Goal: Task Accomplishment & Management: Use online tool/utility

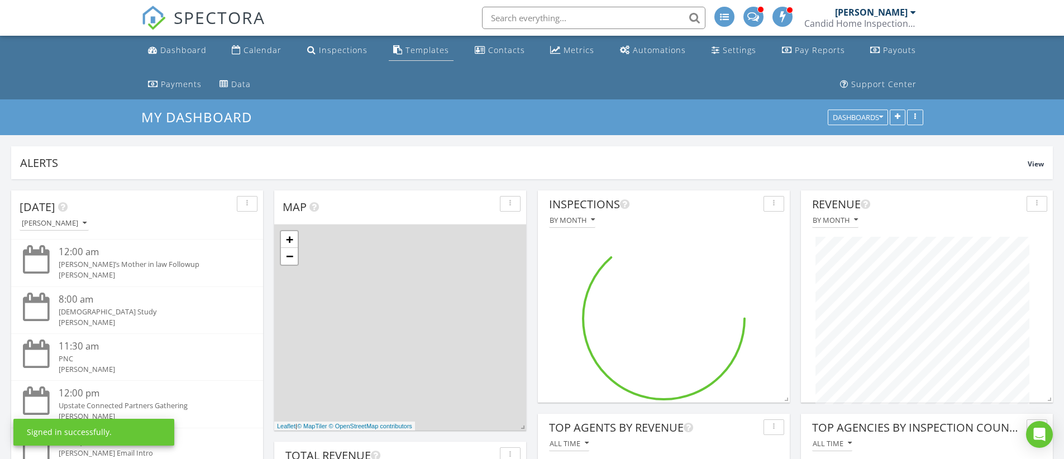
click at [406, 48] on div "Templates" at bounding box center [428, 50] width 44 height 11
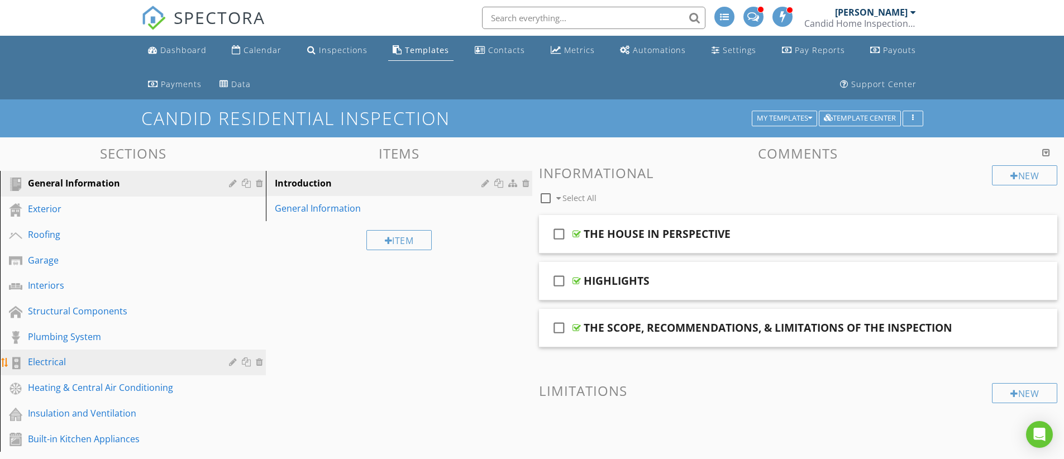
click at [60, 358] on div "Electrical" at bounding box center [120, 361] width 185 height 13
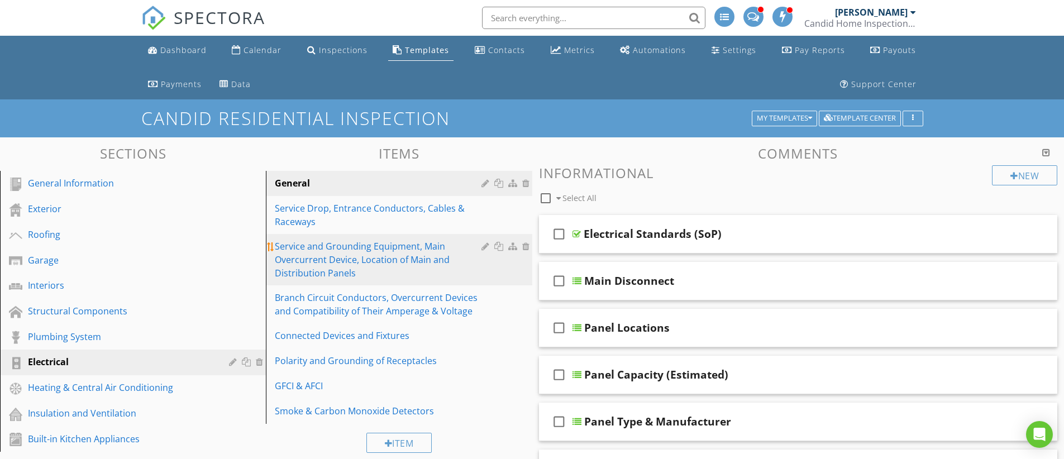
click at [353, 242] on div "Service and Grounding Equipment, Main Overcurrent Device, Location of Main and …" at bounding box center [380, 260] width 210 height 40
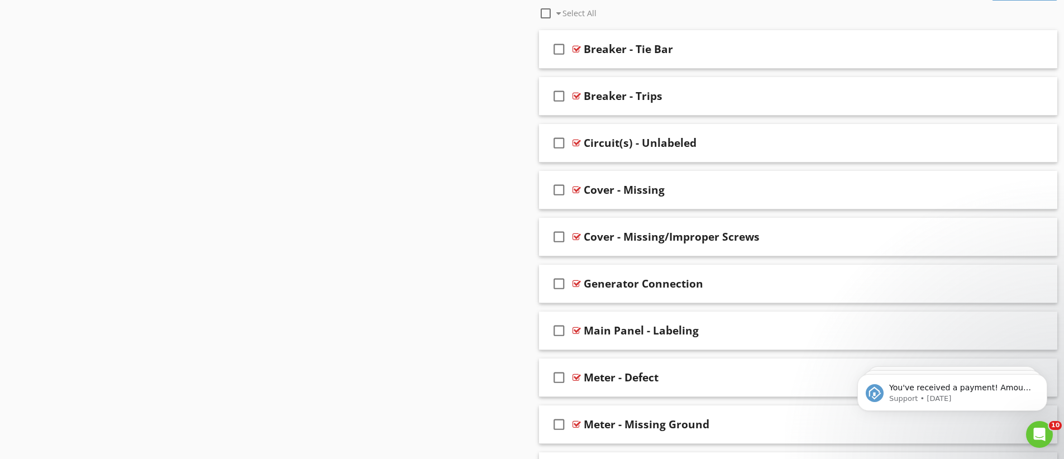
scroll to position [555, 0]
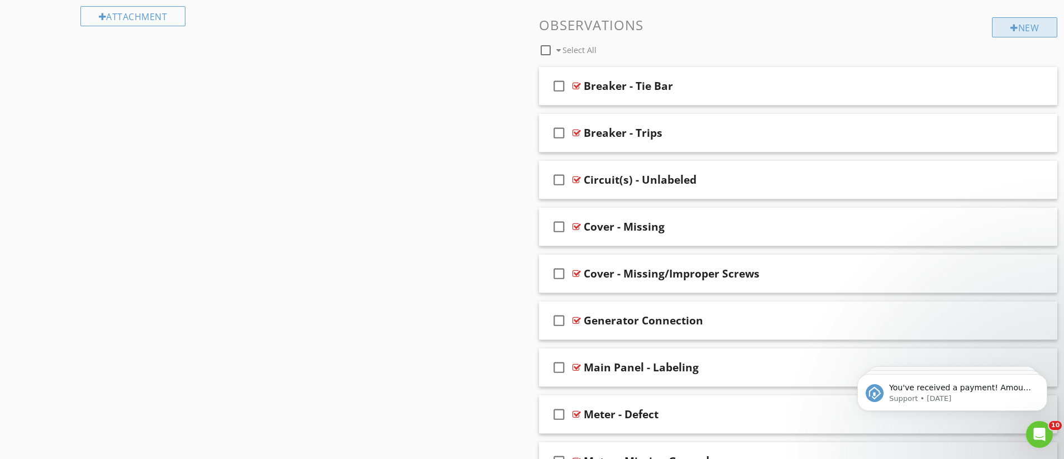
click at [1025, 21] on div "New" at bounding box center [1024, 27] width 65 height 20
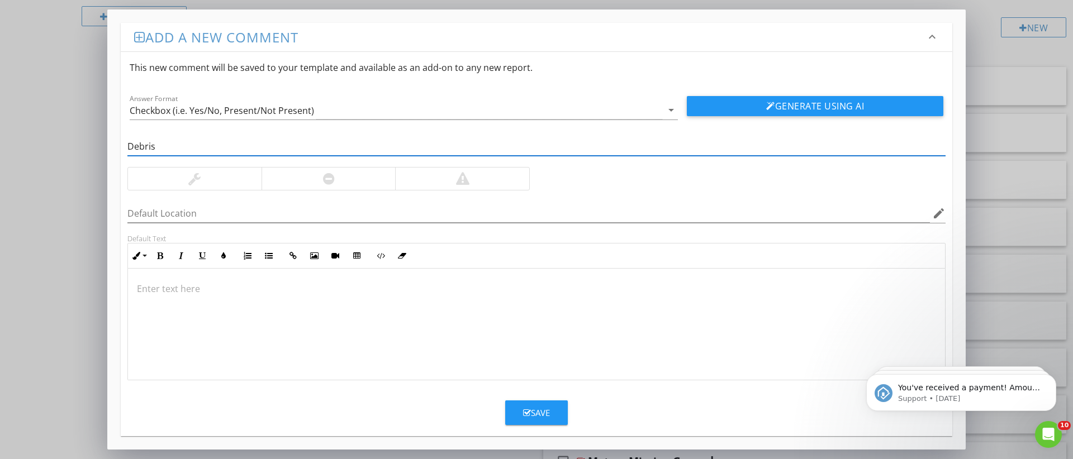
type input "Debris"
click at [458, 180] on div at bounding box center [462, 178] width 13 height 13
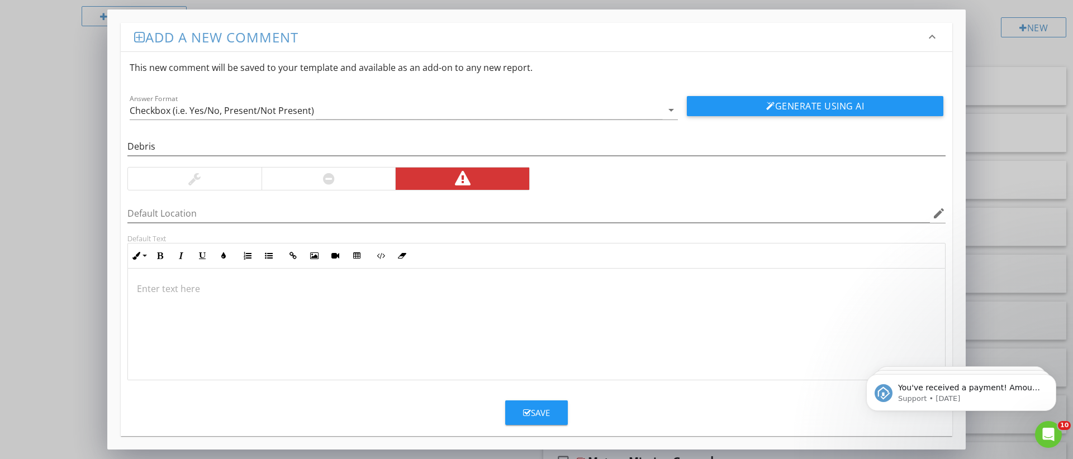
click at [342, 311] on div at bounding box center [536, 325] width 817 height 112
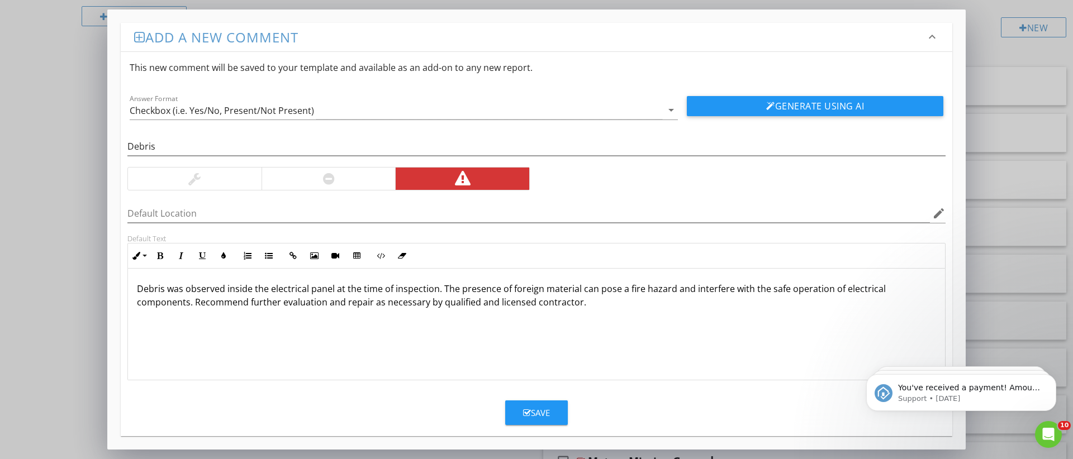
click at [534, 303] on p "Debris was observed inside the electrical panel at the time of inspection. The …" at bounding box center [536, 295] width 799 height 27
click at [531, 412] on div "Save" at bounding box center [536, 413] width 27 height 13
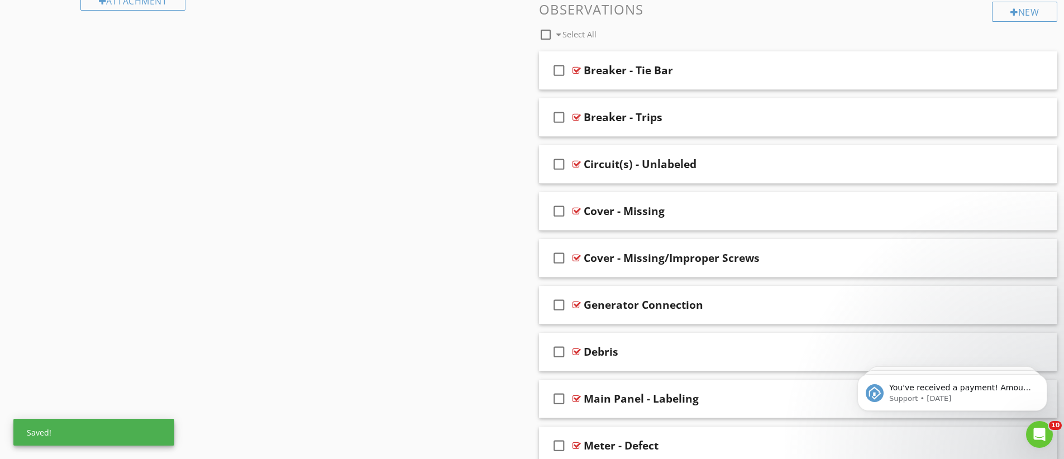
scroll to position [562, 0]
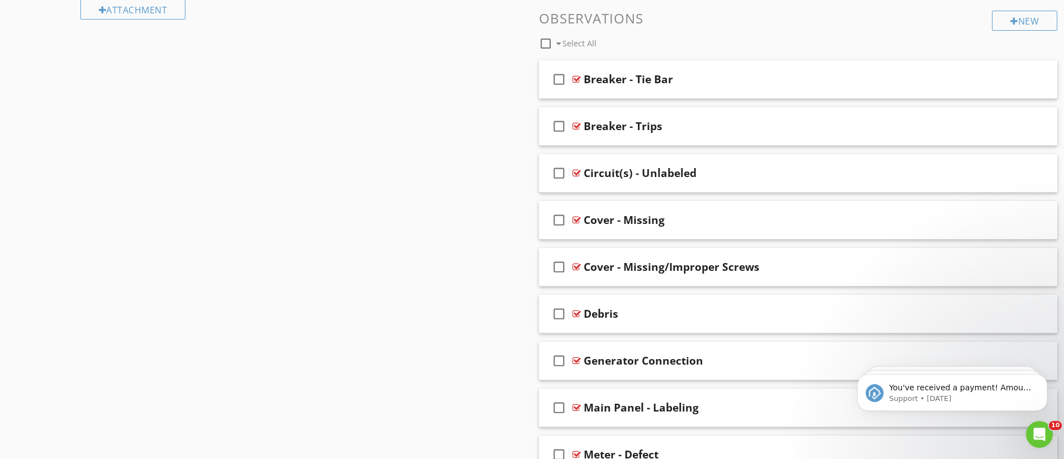
drag, startPoint x: 611, startPoint y: 364, endPoint x: 427, endPoint y: 1, distance: 407.1
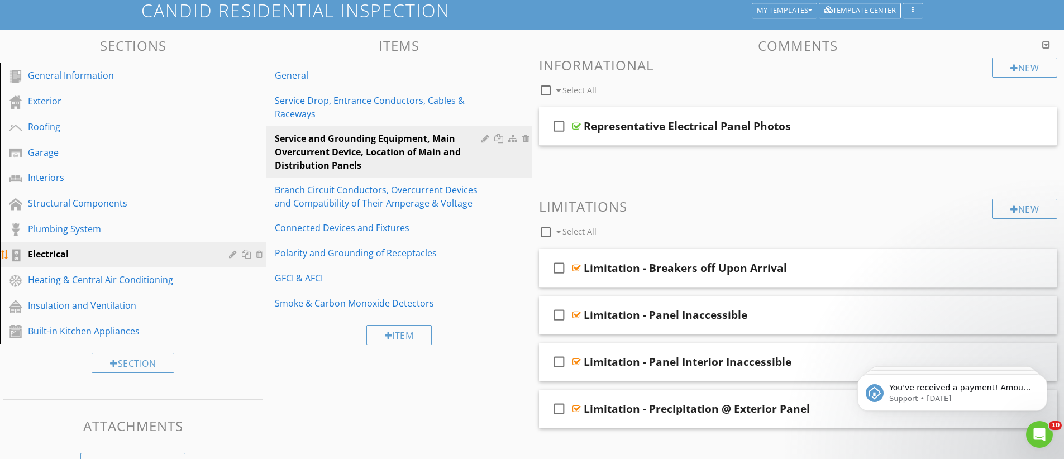
scroll to position [86, 0]
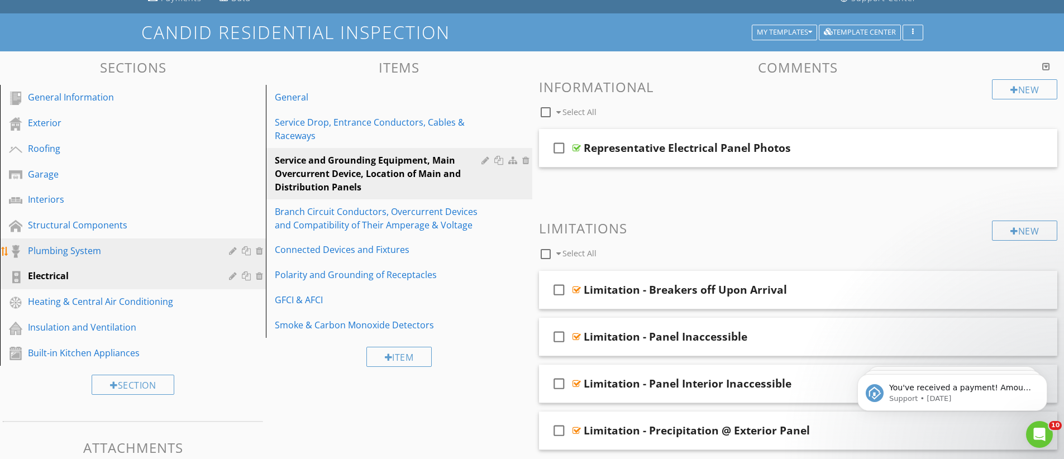
click at [60, 254] on div "Plumbing System" at bounding box center [120, 250] width 185 height 13
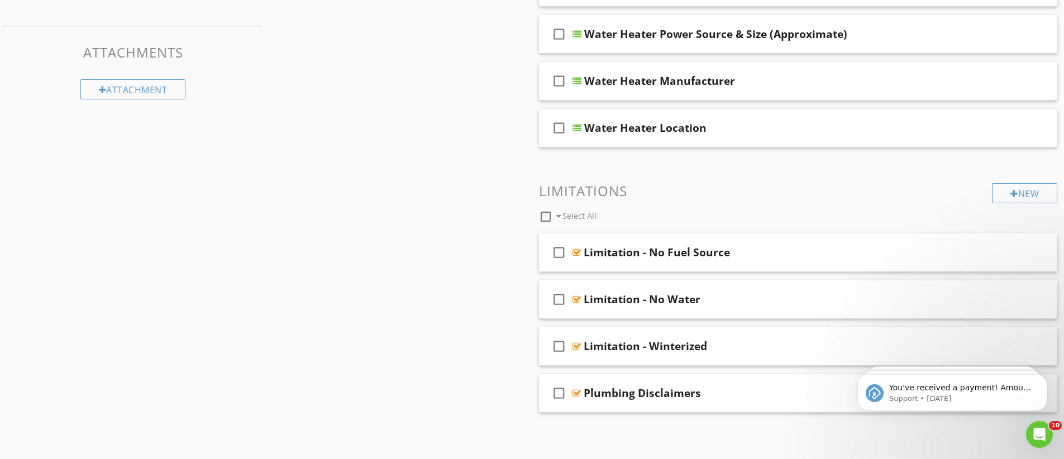
scroll to position [482, 0]
click at [1015, 192] on div "New" at bounding box center [1024, 193] width 65 height 20
click at [36, 248] on div at bounding box center [532, 229] width 1064 height 459
click at [1029, 192] on div "New" at bounding box center [1024, 193] width 65 height 20
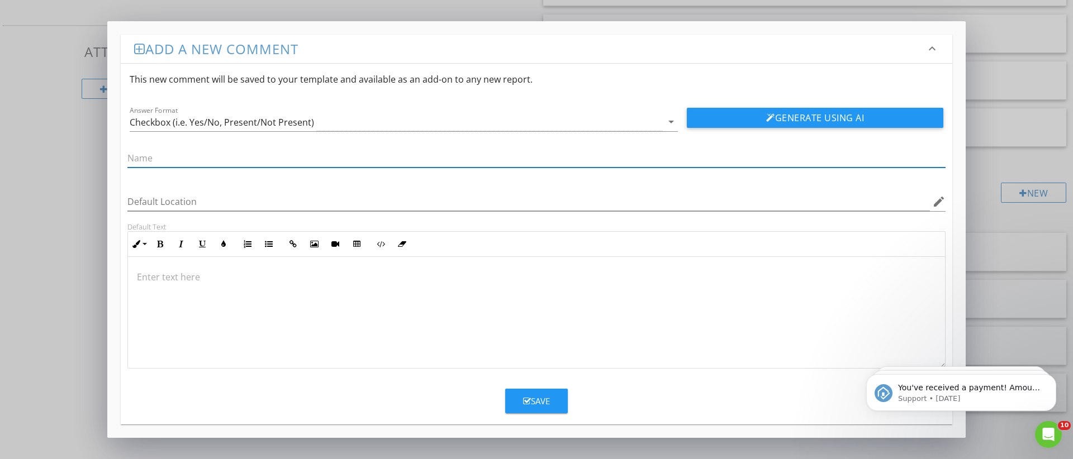
click at [340, 292] on div at bounding box center [536, 313] width 817 height 112
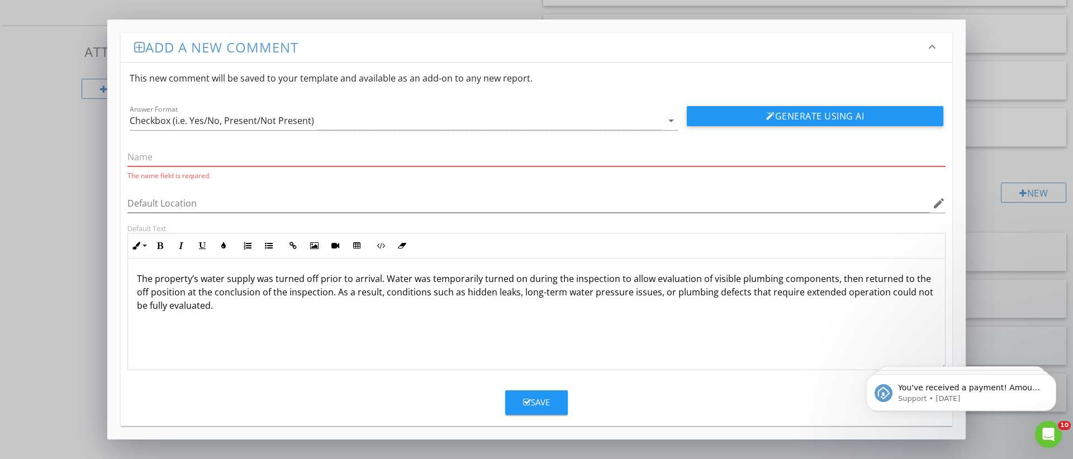
click at [225, 163] on input "text" at bounding box center [536, 157] width 818 height 18
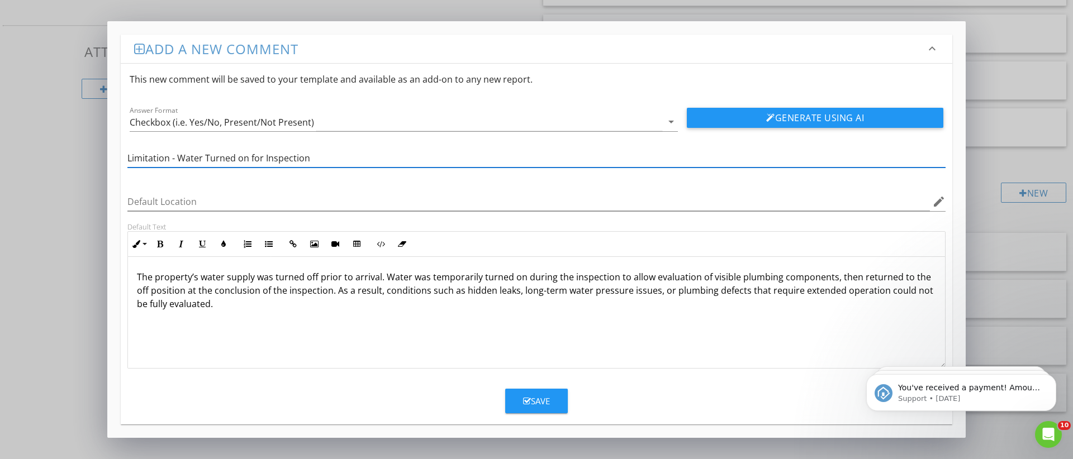
type input "Limitation - Water Turned on for Inspection"
click at [540, 399] on div "Save" at bounding box center [536, 401] width 27 height 13
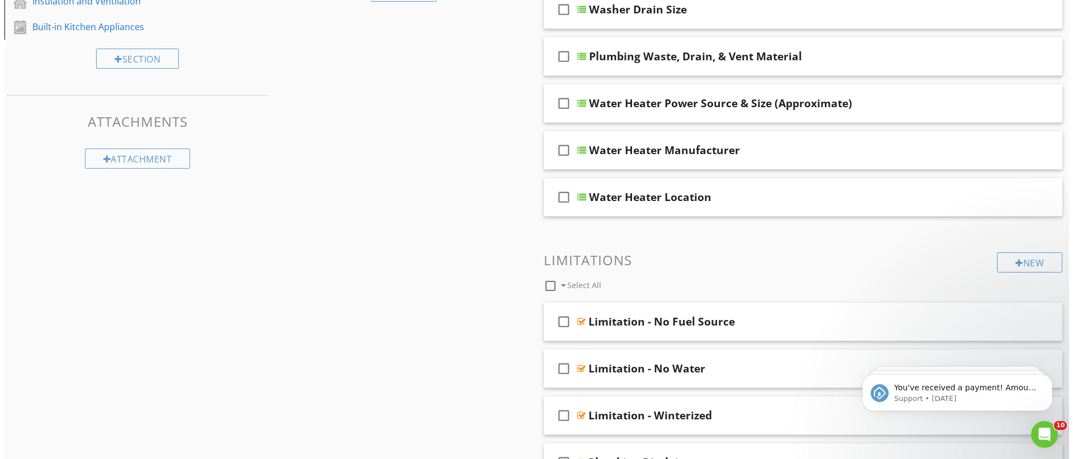
scroll to position [529, 0]
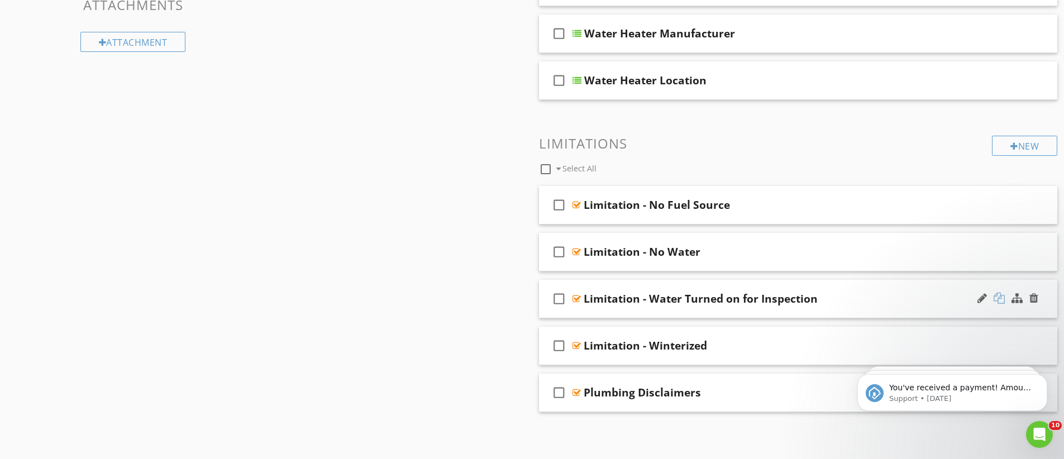
click at [1003, 298] on div at bounding box center [999, 298] width 11 height 11
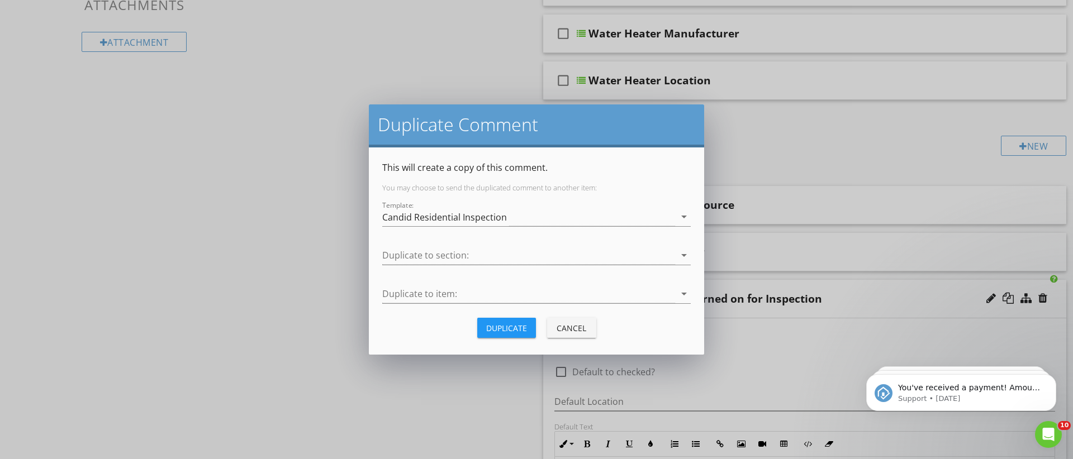
click at [530, 242] on div "Duplicate to section: arrow_drop_down" at bounding box center [536, 258] width 308 height 36
click at [498, 254] on div at bounding box center [528, 255] width 293 height 18
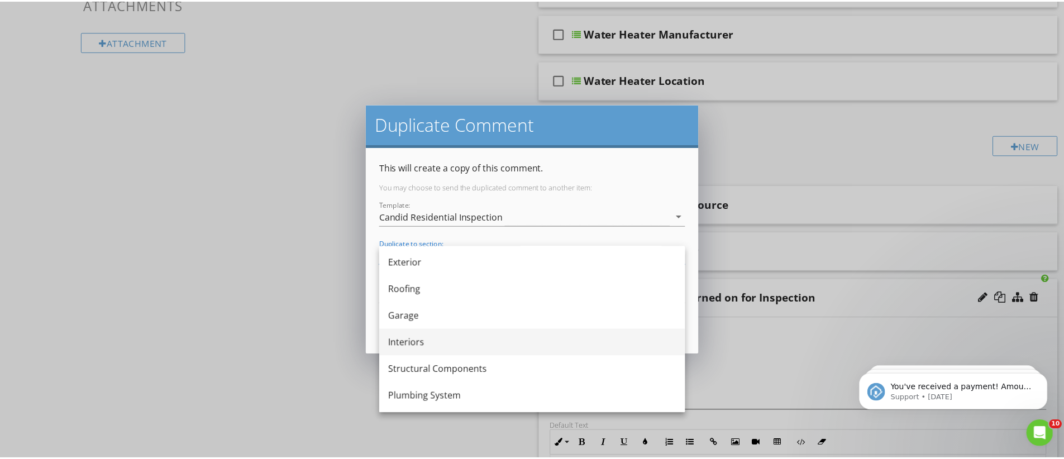
scroll to position [86, 0]
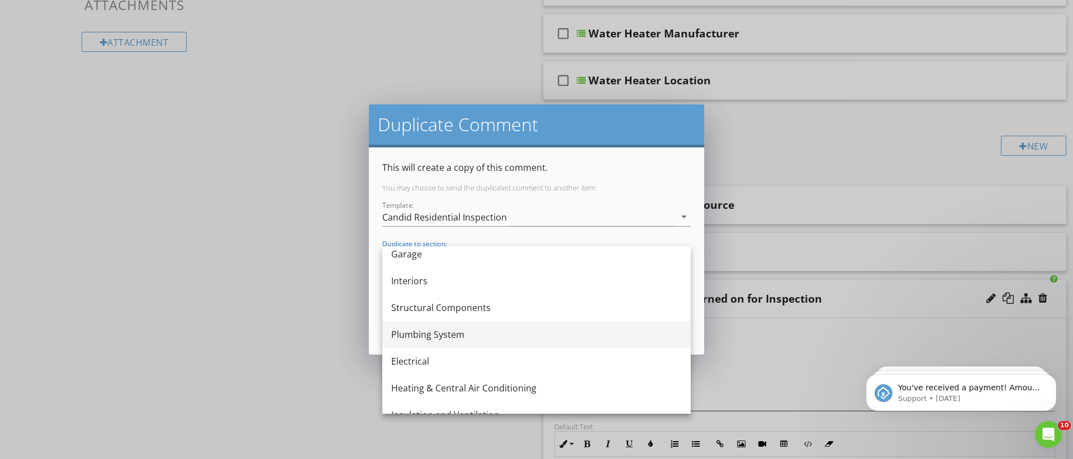
click at [424, 335] on div "Plumbing System" at bounding box center [536, 334] width 291 height 13
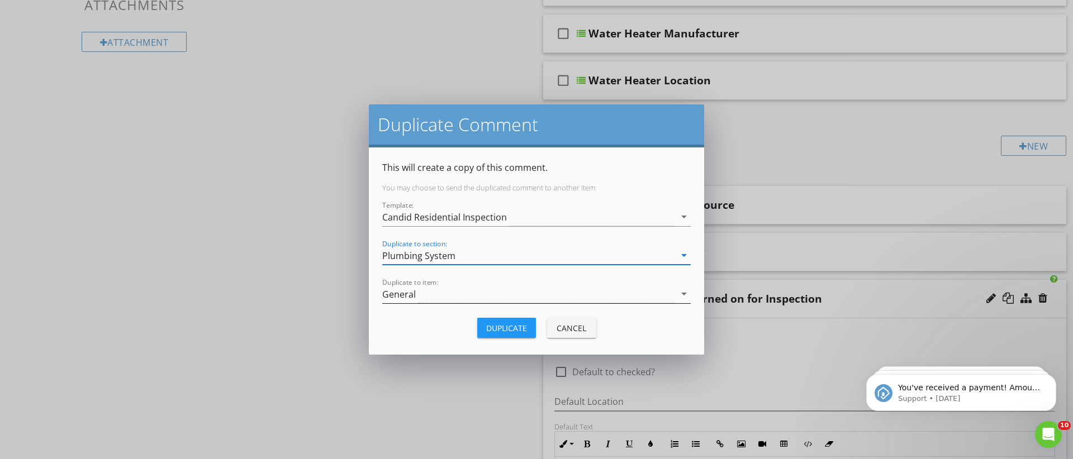
click at [425, 289] on div "General" at bounding box center [528, 294] width 293 height 18
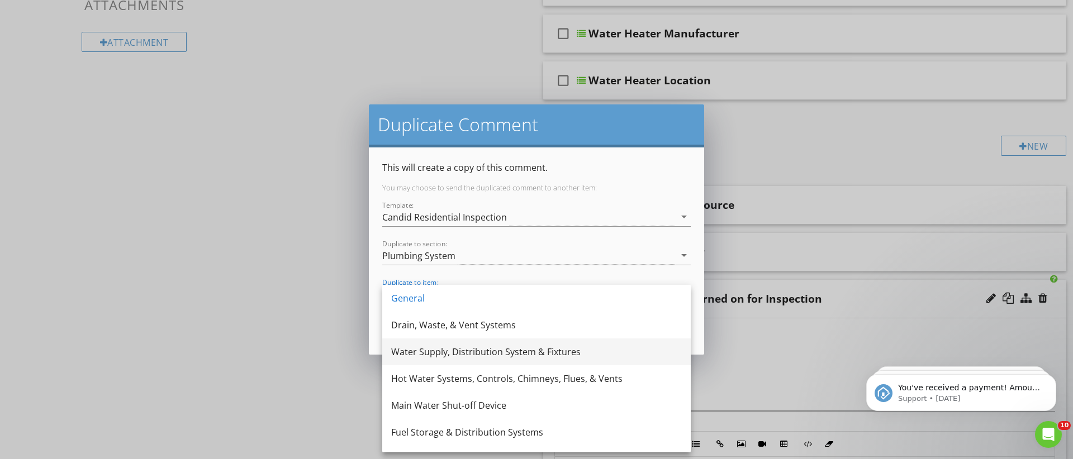
click at [432, 351] on div "Water Supply, Distribution System & Fixtures" at bounding box center [536, 351] width 291 height 13
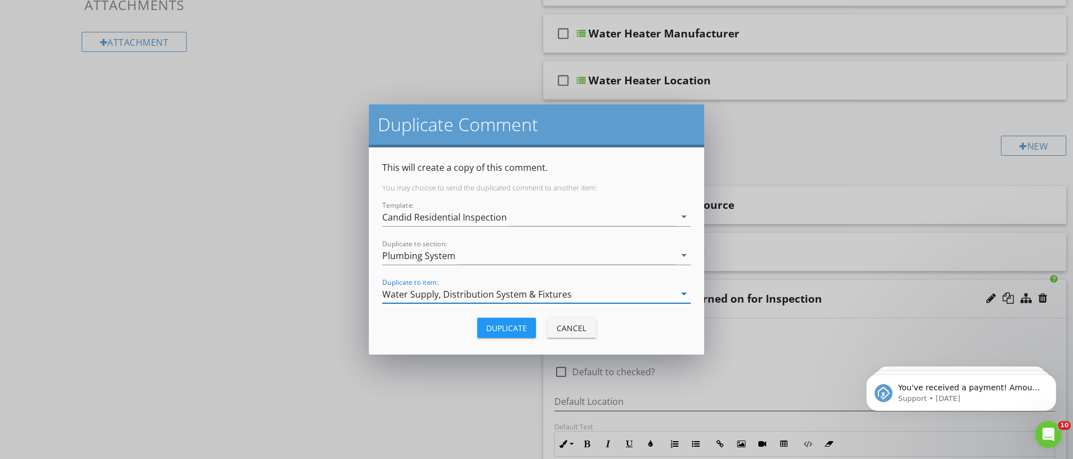
click at [503, 332] on div "Duplicate" at bounding box center [506, 328] width 41 height 12
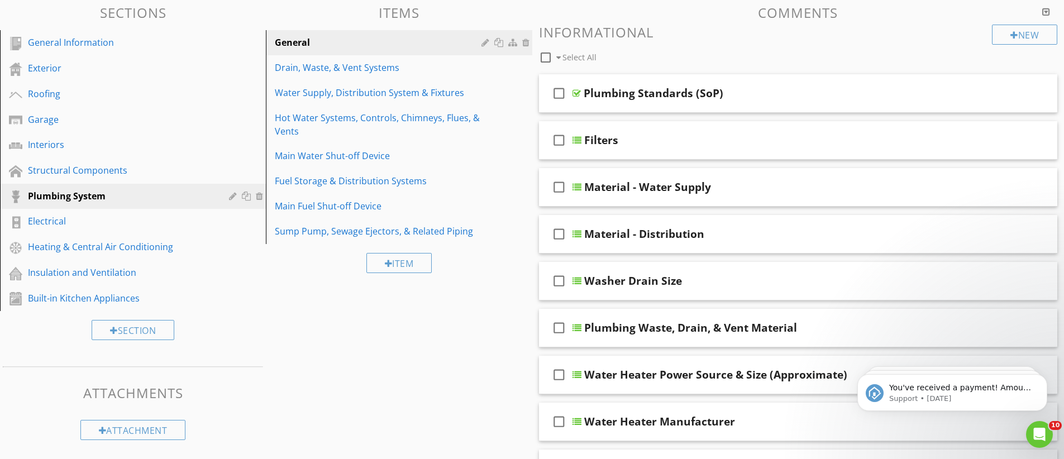
scroll to position [69, 0]
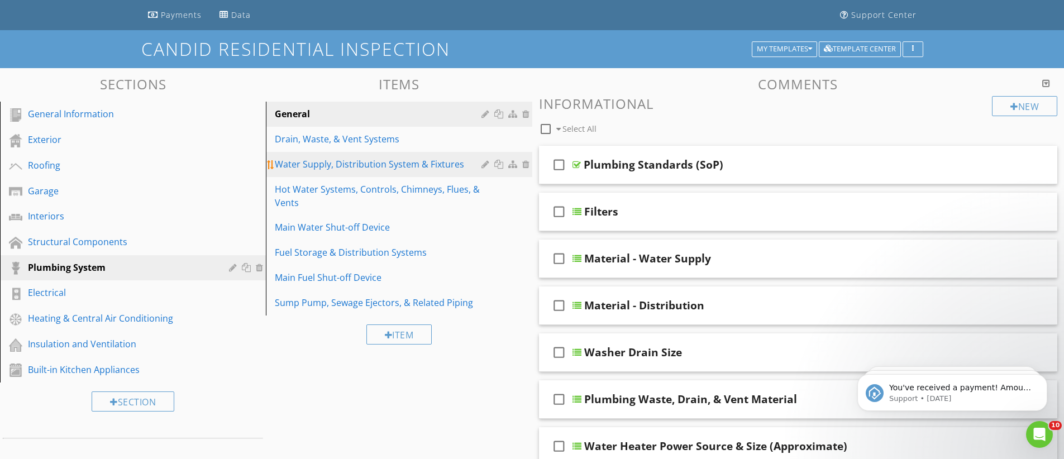
click at [347, 170] on div "Water Supply, Distribution System & Fixtures" at bounding box center [380, 164] width 210 height 13
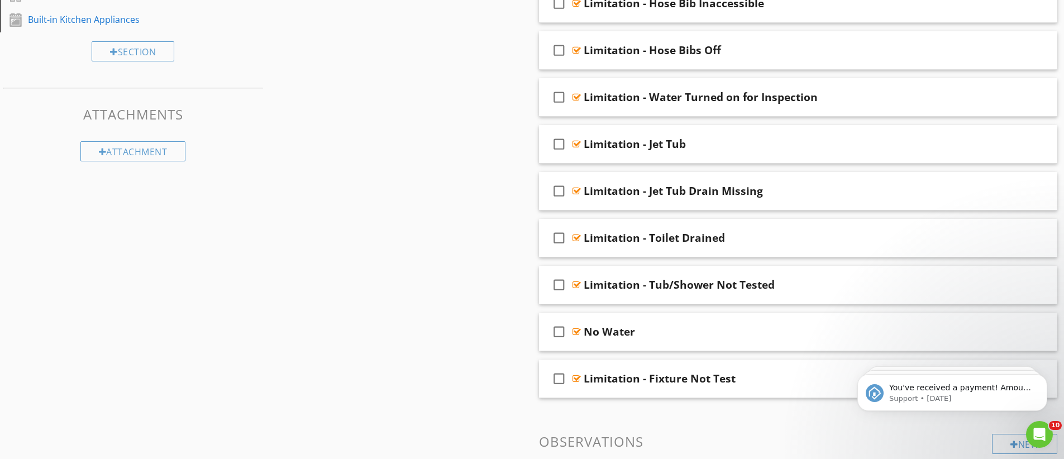
scroll to position [448, 0]
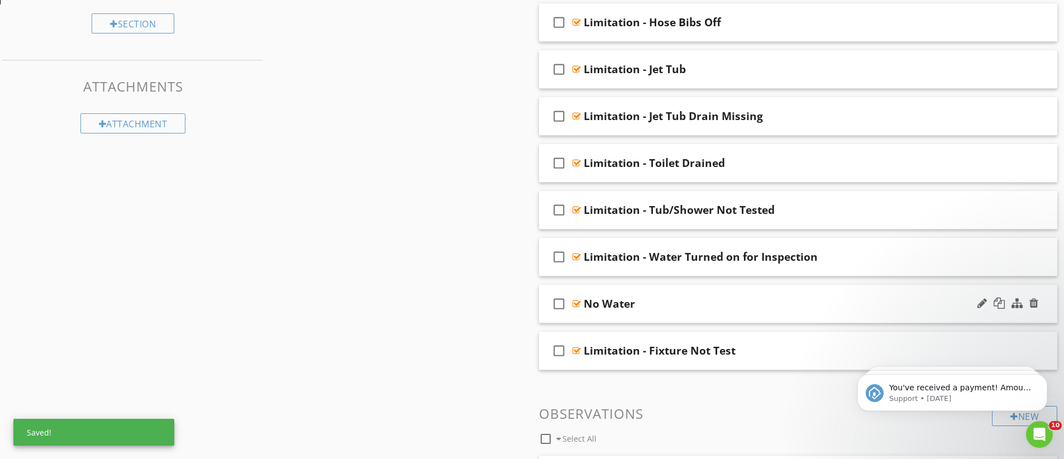
click at [576, 306] on div at bounding box center [577, 303] width 8 height 9
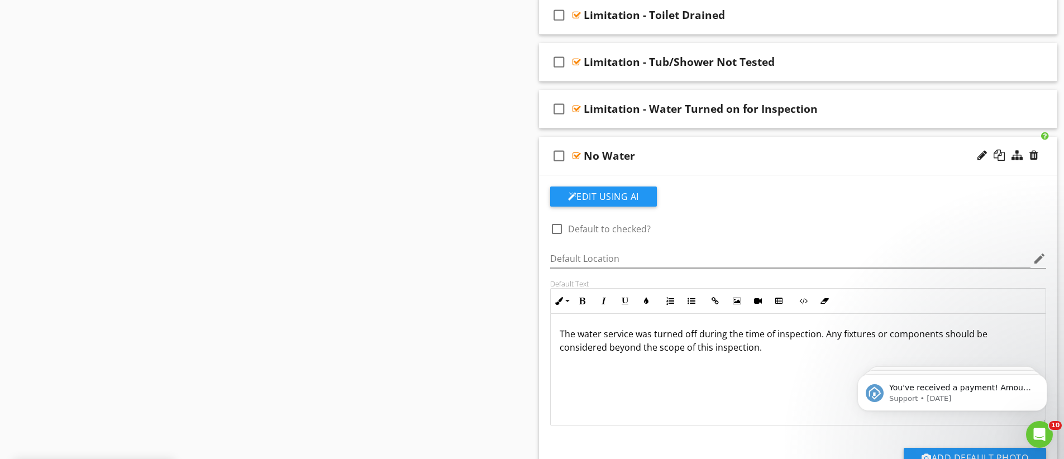
scroll to position [702, 0]
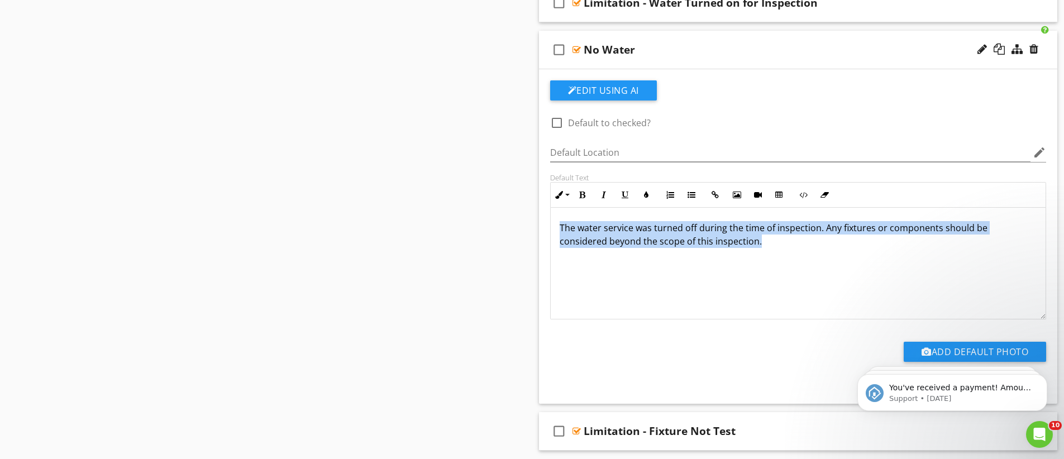
drag, startPoint x: 763, startPoint y: 267, endPoint x: 539, endPoint y: 217, distance: 228.8
click at [539, 217] on div "Edit Using AI check_box_outline_blank Default to checked? Default Location edit…" at bounding box center [798, 236] width 519 height 335
copy p "The water service was turned off during the time of inspection. Any fixtures or…"
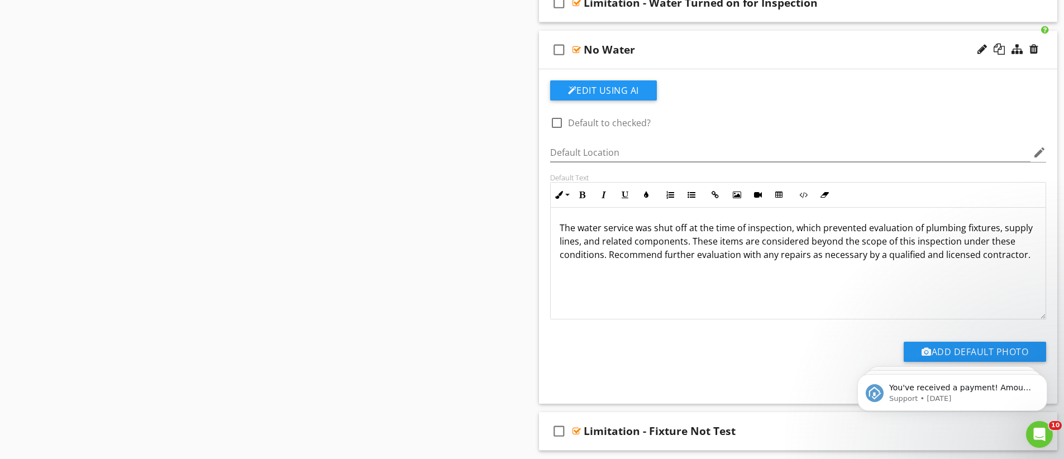
click at [589, 50] on div "No Water" at bounding box center [609, 49] width 51 height 13
click at [586, 49] on input "No Water" at bounding box center [770, 50] width 372 height 18
type input "Limitation - No Water"
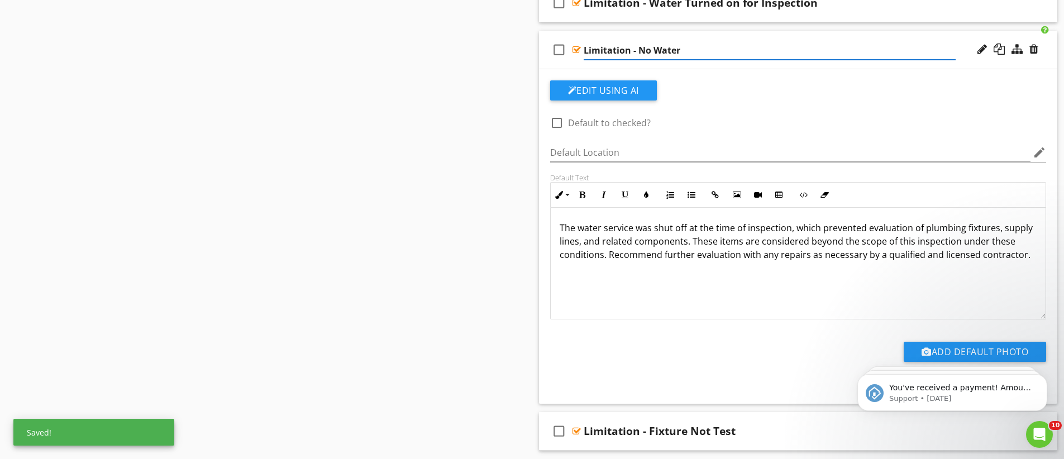
click at [578, 48] on div at bounding box center [577, 49] width 8 height 9
